Goal: Obtain resource: Obtain resource

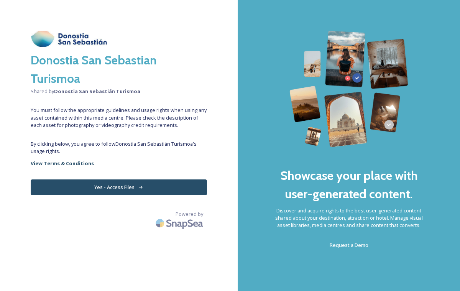
click at [86, 188] on button "Yes - Access Files" at bounding box center [119, 188] width 177 height 16
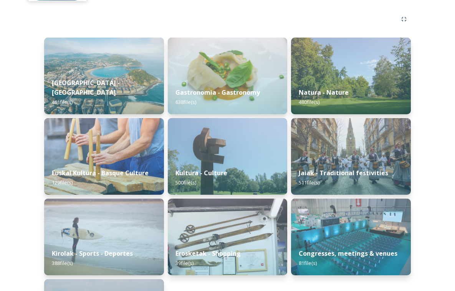
scroll to position [84, 0]
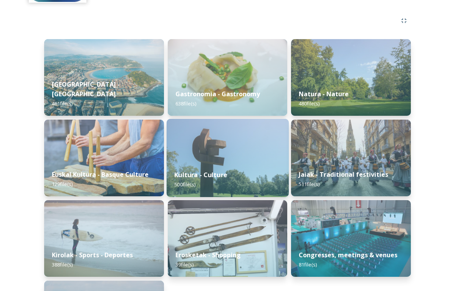
click at [195, 183] on span "500 file(s)" at bounding box center [184, 184] width 21 height 7
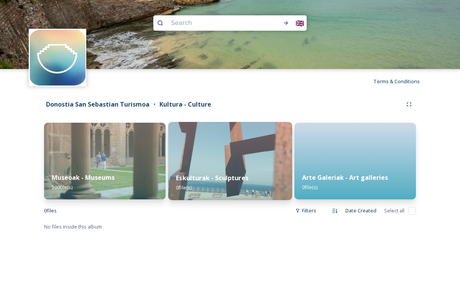
click at [216, 177] on strong "Eskulturak - Sculptures" at bounding box center [212, 178] width 73 height 8
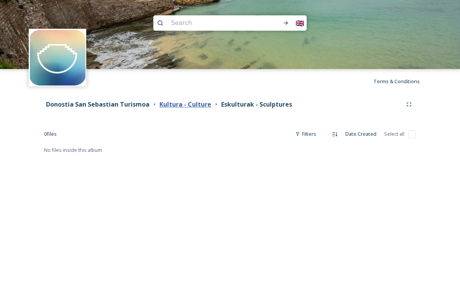
click at [187, 106] on strong "Kultura - Culture" at bounding box center [186, 104] width 52 height 8
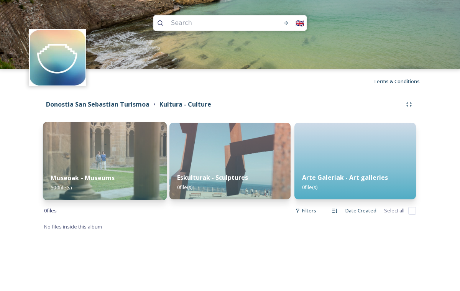
click at [98, 152] on img at bounding box center [105, 161] width 124 height 78
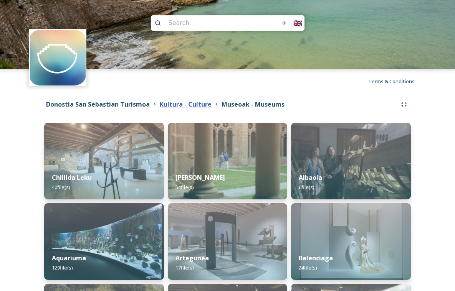
click at [204, 102] on strong "Kultura - Culture" at bounding box center [186, 104] width 52 height 8
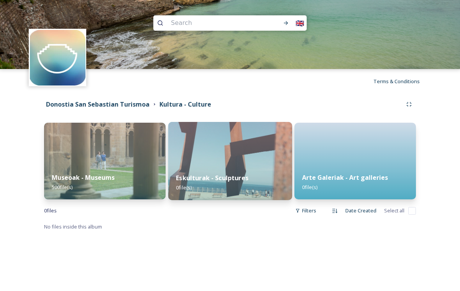
click at [213, 164] on img at bounding box center [230, 161] width 124 height 78
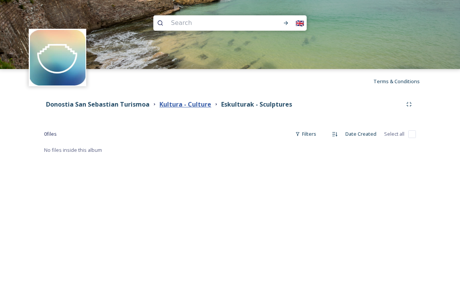
click at [193, 102] on strong "Kultura - Culture" at bounding box center [186, 104] width 52 height 8
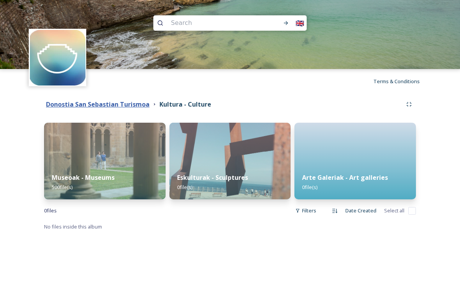
click at [107, 108] on strong "Donostia San Sebastian Turismoa" at bounding box center [98, 104] width 104 height 8
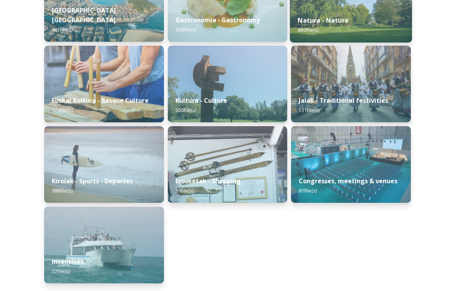
scroll to position [43, 0]
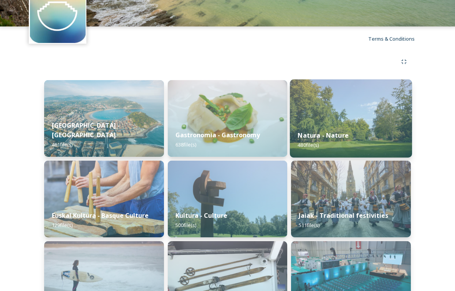
click at [332, 124] on div "Natura - Nature 480 file(s)" at bounding box center [351, 140] width 122 height 35
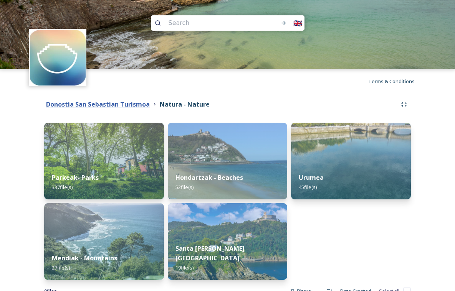
click at [132, 106] on strong "Donostia San Sebastian Turismoa" at bounding box center [98, 104] width 104 height 8
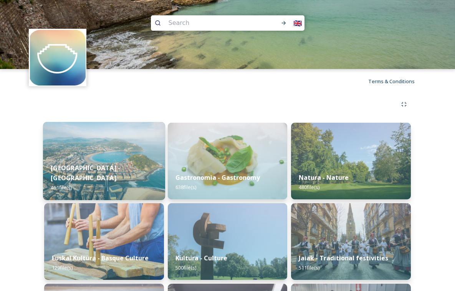
click at [139, 136] on img at bounding box center [104, 161] width 122 height 78
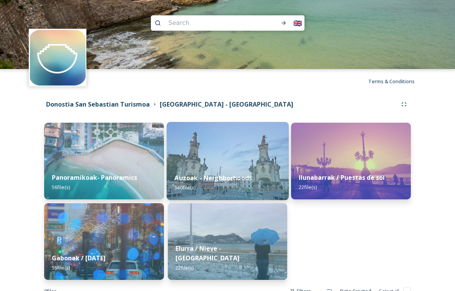
scroll to position [25, 0]
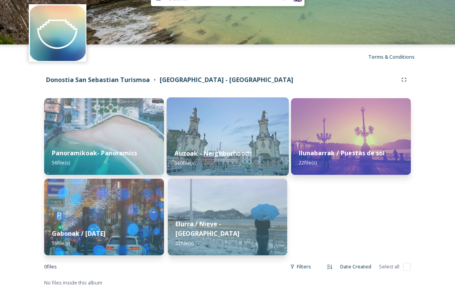
click at [194, 136] on img at bounding box center [228, 136] width 122 height 78
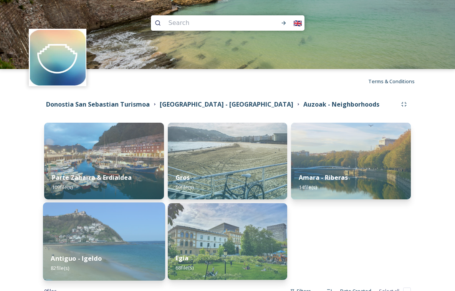
click at [81, 243] on img at bounding box center [104, 242] width 122 height 78
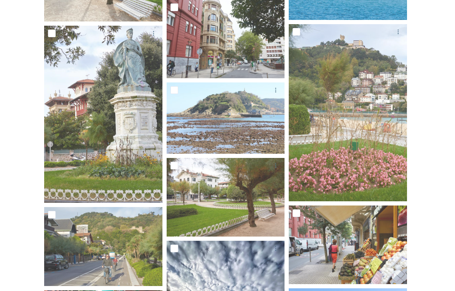
scroll to position [2861, 0]
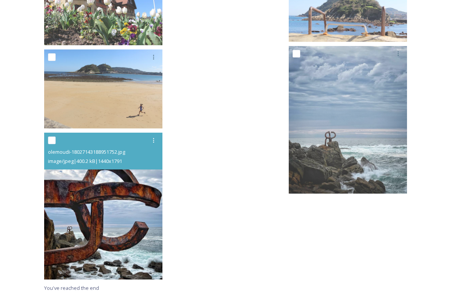
click at [132, 199] on img at bounding box center [103, 205] width 118 height 147
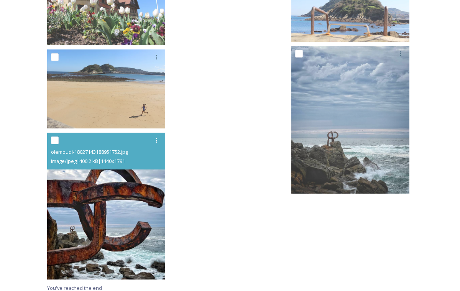
scroll to position [2816, 0]
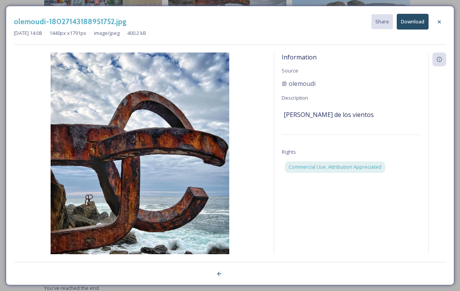
drag, startPoint x: 437, startPoint y: 22, endPoint x: 415, endPoint y: 67, distance: 49.8
click at [438, 23] on icon at bounding box center [440, 22] width 6 height 6
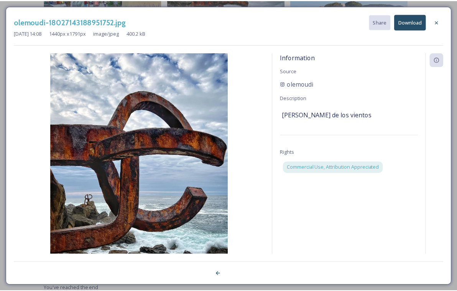
scroll to position [2902, 0]
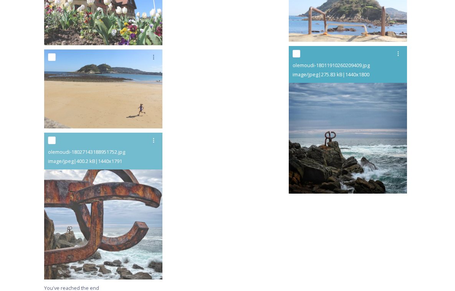
click at [368, 133] on img at bounding box center [348, 120] width 118 height 148
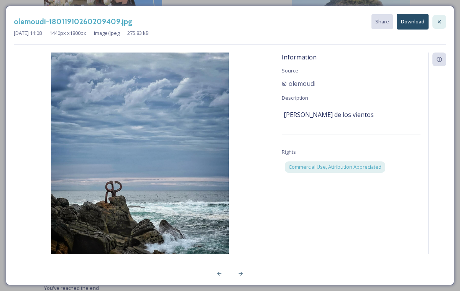
click at [439, 21] on icon at bounding box center [440, 22] width 6 height 6
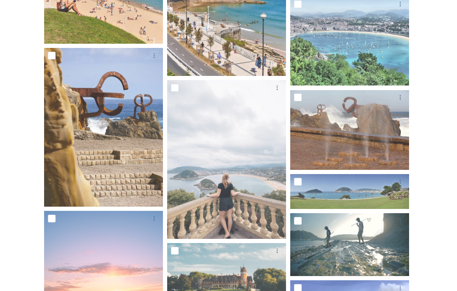
scroll to position [0, 0]
